Goal: Information Seeking & Learning: Find contact information

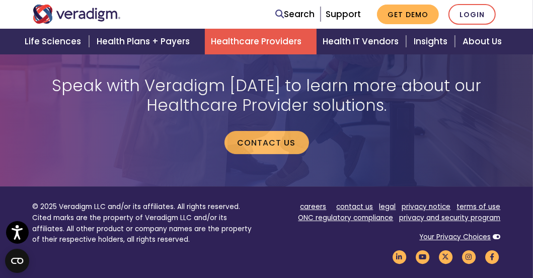
scroll to position [2310, 0]
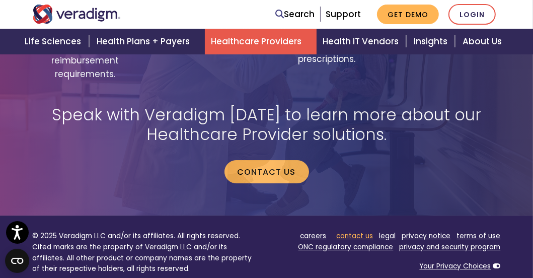
click at [362, 231] on link "contact us" at bounding box center [355, 236] width 37 height 10
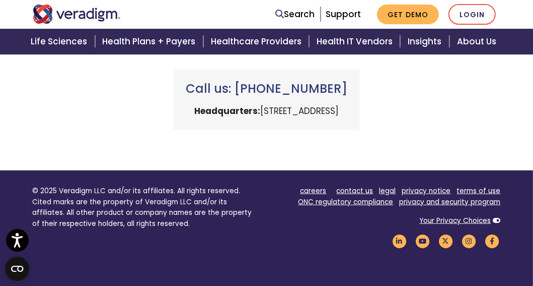
scroll to position [504, 0]
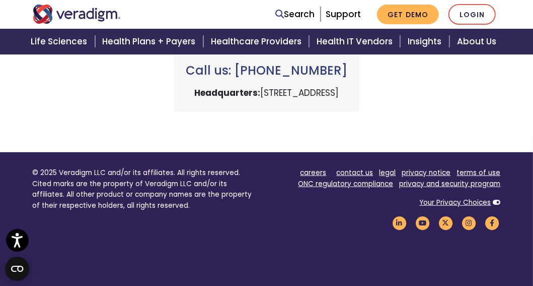
drag, startPoint x: 196, startPoint y: 89, endPoint x: 323, endPoint y: 93, distance: 127.0
click at [323, 93] on p "Headquarters: [STREET_ADDRESS]" at bounding box center [267, 93] width 162 height 14
copy p "[STREET_ADDRESS]"
click at [347, 92] on p "Headquarters: [STREET_ADDRESS]" at bounding box center [267, 93] width 162 height 14
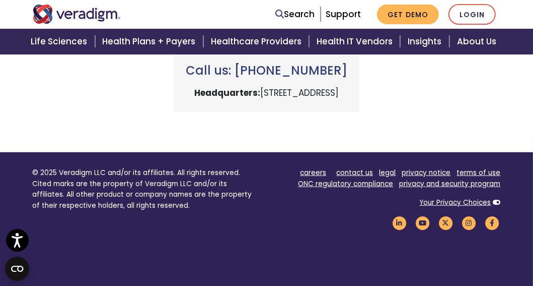
copy p "[GEOGRAPHIC_DATA]"
